Goal: Task Accomplishment & Management: Manage account settings

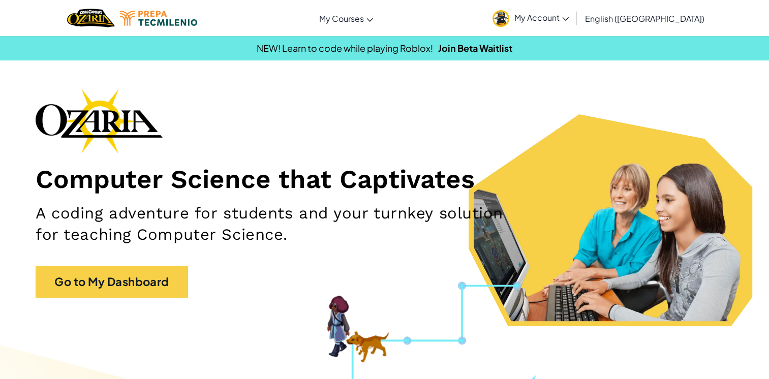
click at [569, 20] on icon at bounding box center [565, 19] width 7 height 4
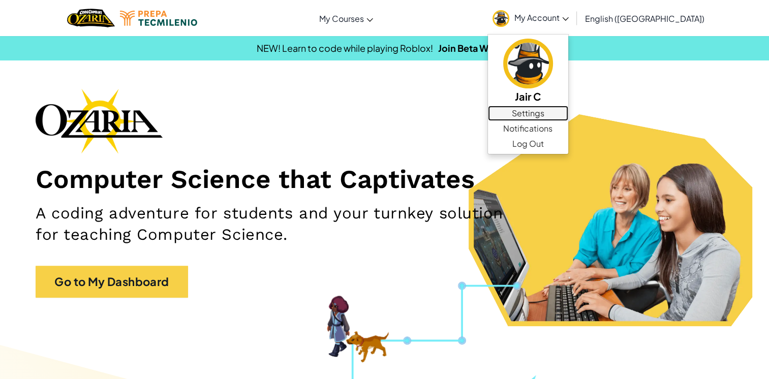
click at [568, 111] on link "Settings" at bounding box center [528, 113] width 80 height 15
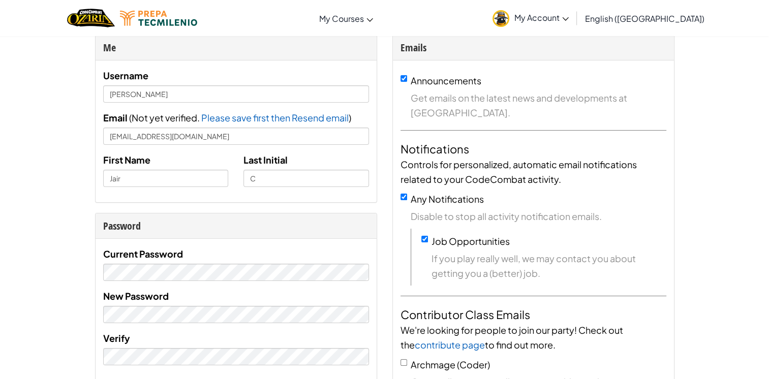
scroll to position [58, 0]
